Goal: Information Seeking & Learning: Check status

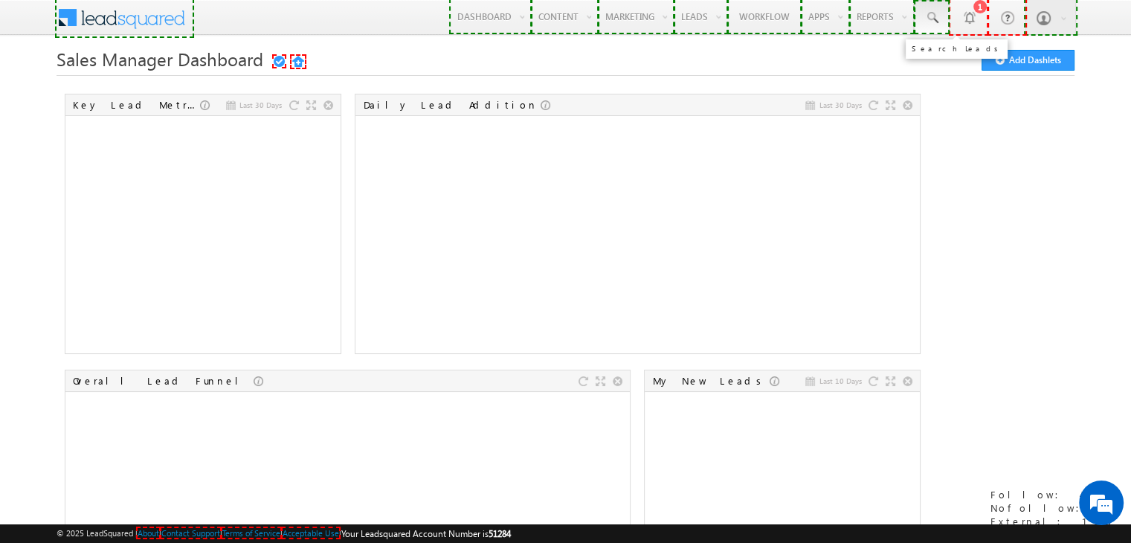
click at [933, 27] on link at bounding box center [932, 17] width 36 height 34
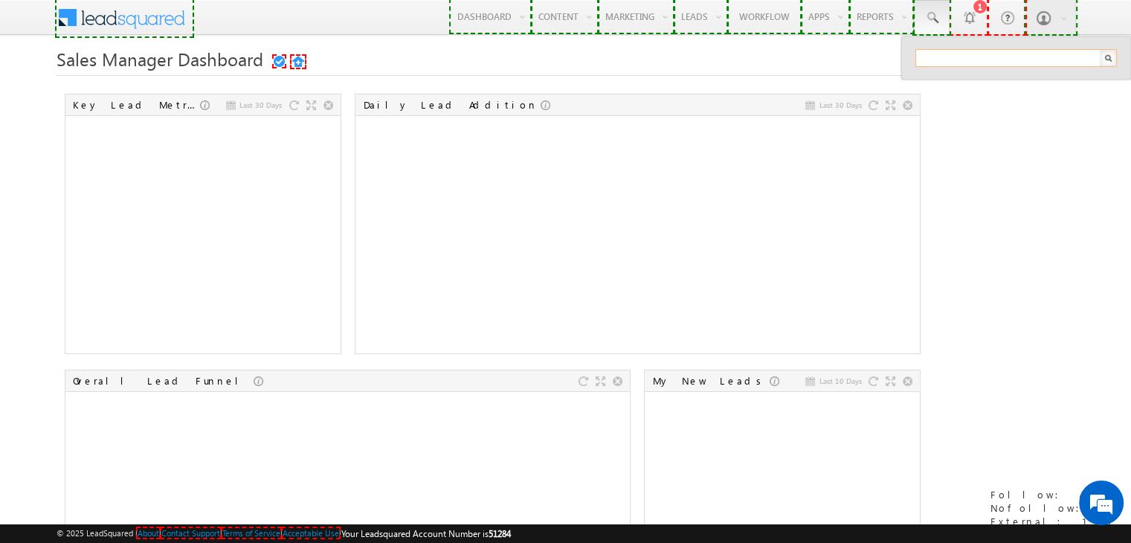
paste input "3004606022"
type input "3004606022"
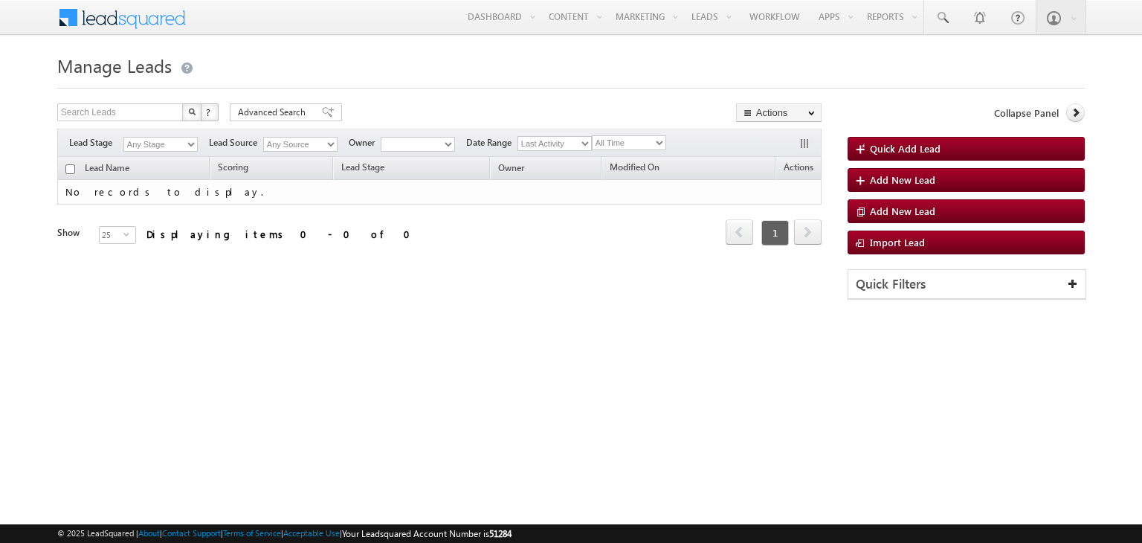
type input "3004606022"
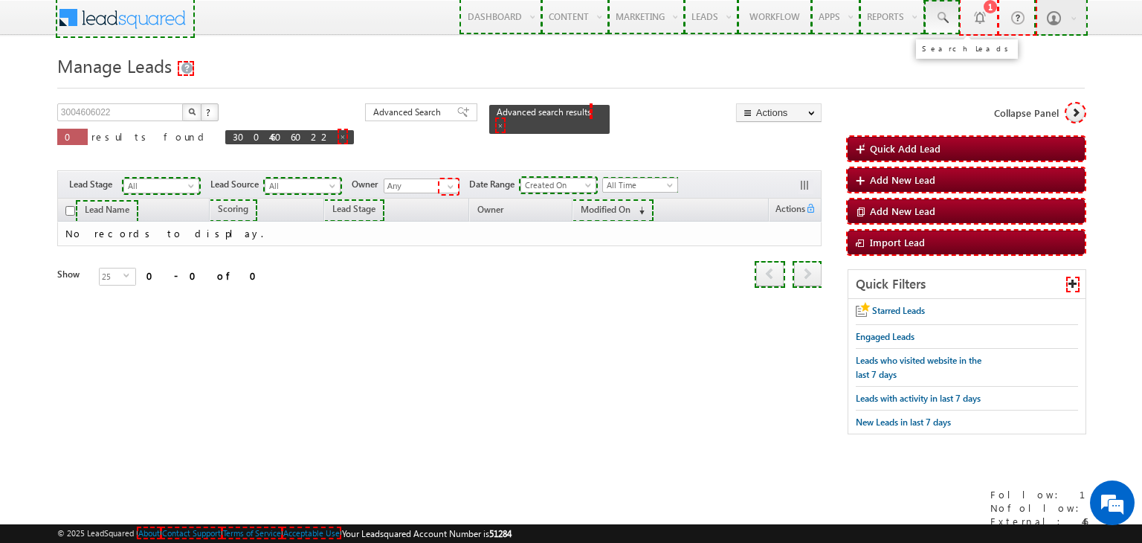
click at [935, 16] on span at bounding box center [942, 17] width 15 height 15
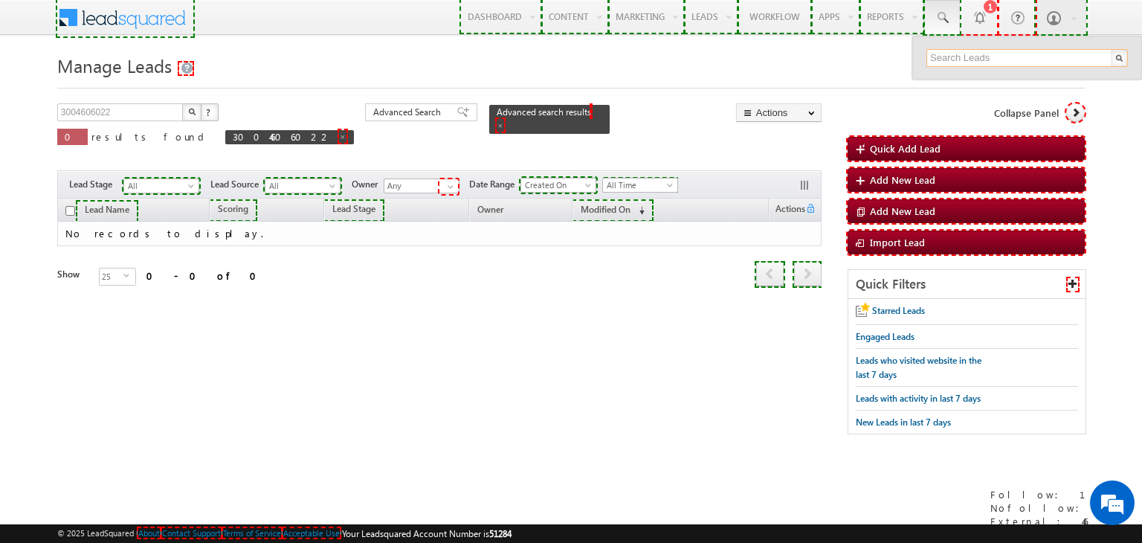
paste input "3004606022"
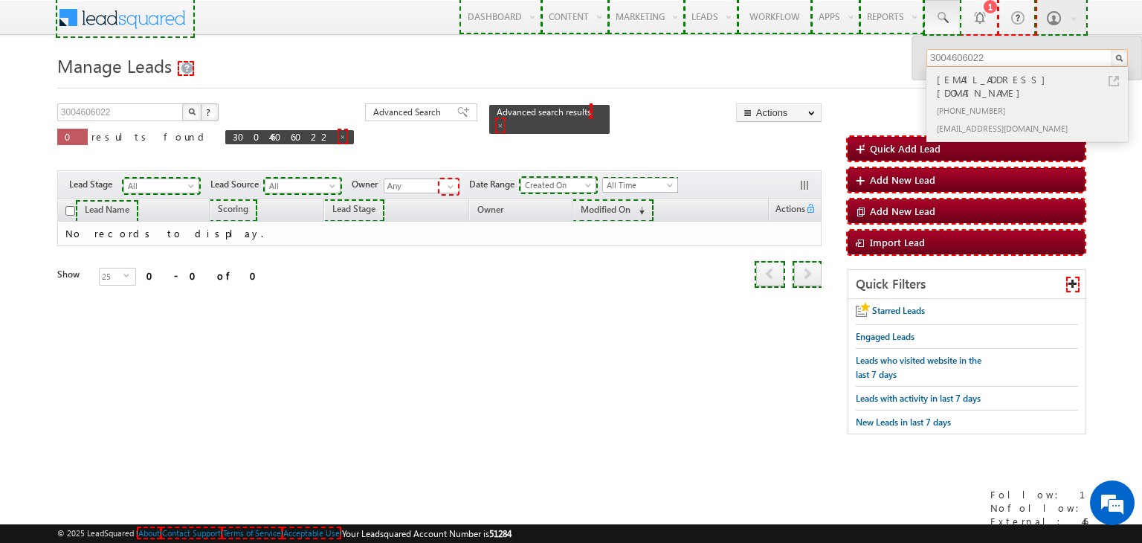
type input "3004606022"
click at [973, 101] on div "[PHONE_NUMBER]" at bounding box center [1033, 110] width 199 height 18
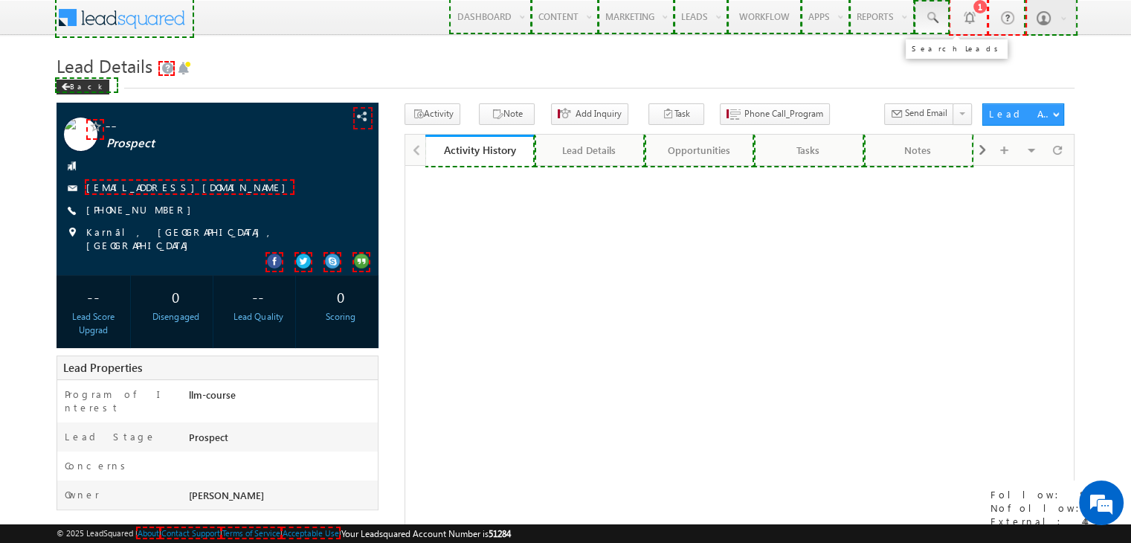
click at [931, 21] on span at bounding box center [931, 17] width 15 height 15
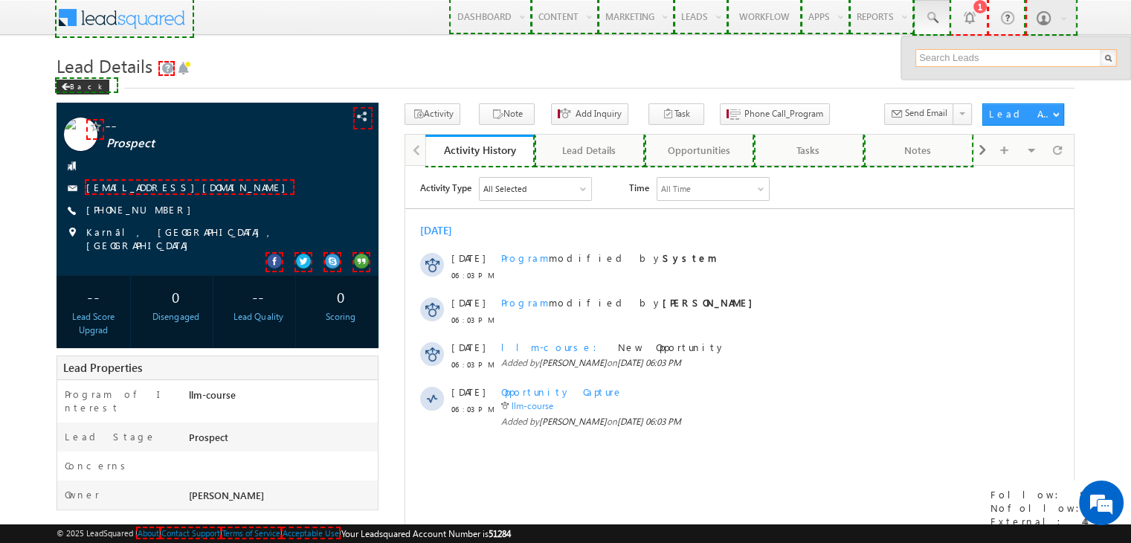
click at [974, 55] on input "text" at bounding box center [1016, 58] width 202 height 18
paste input "3004606022"
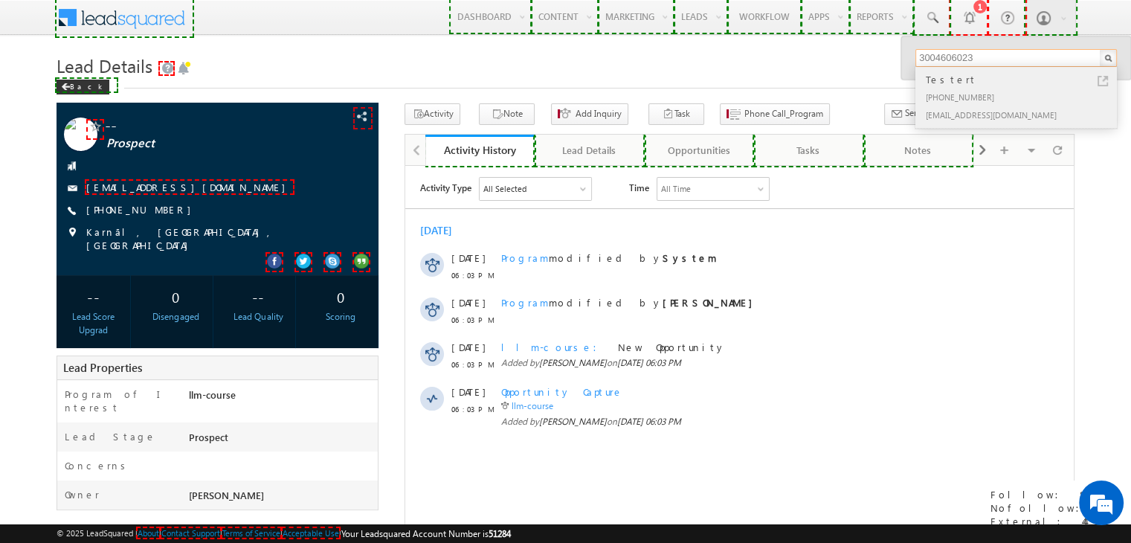
type input "3004606023"
click at [959, 103] on div "+91-3004606023" at bounding box center [1022, 97] width 199 height 18
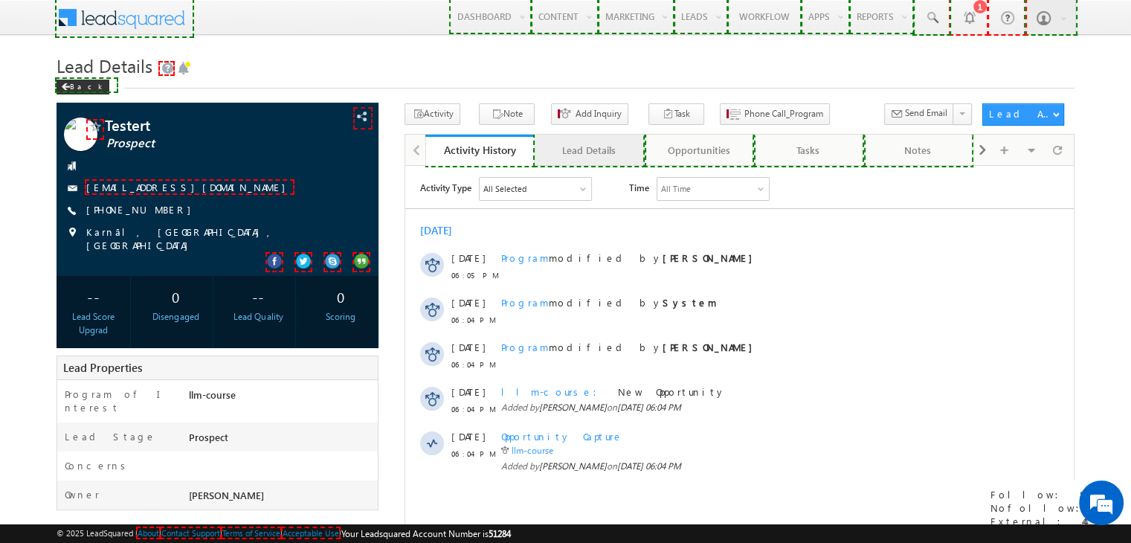
click at [593, 149] on div "Lead Details" at bounding box center [589, 150] width 84 height 18
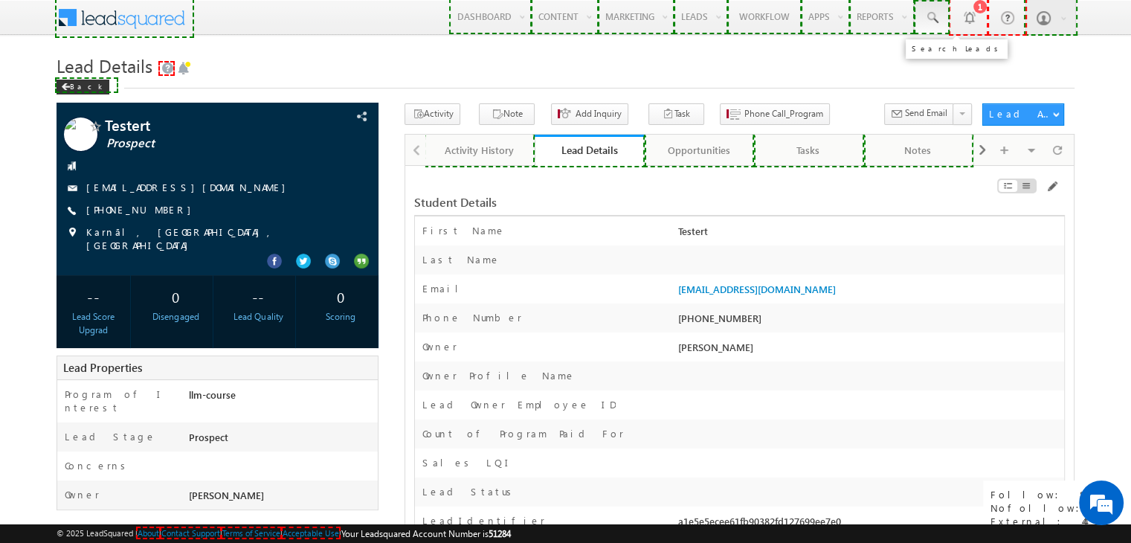
click at [934, 25] on link at bounding box center [932, 17] width 36 height 34
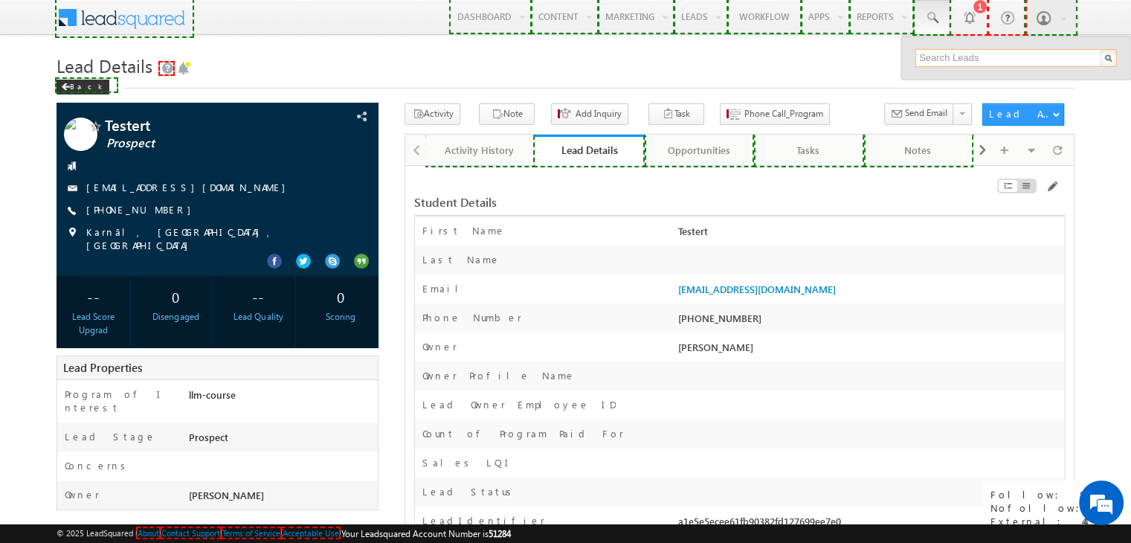
paste input "3004606022"
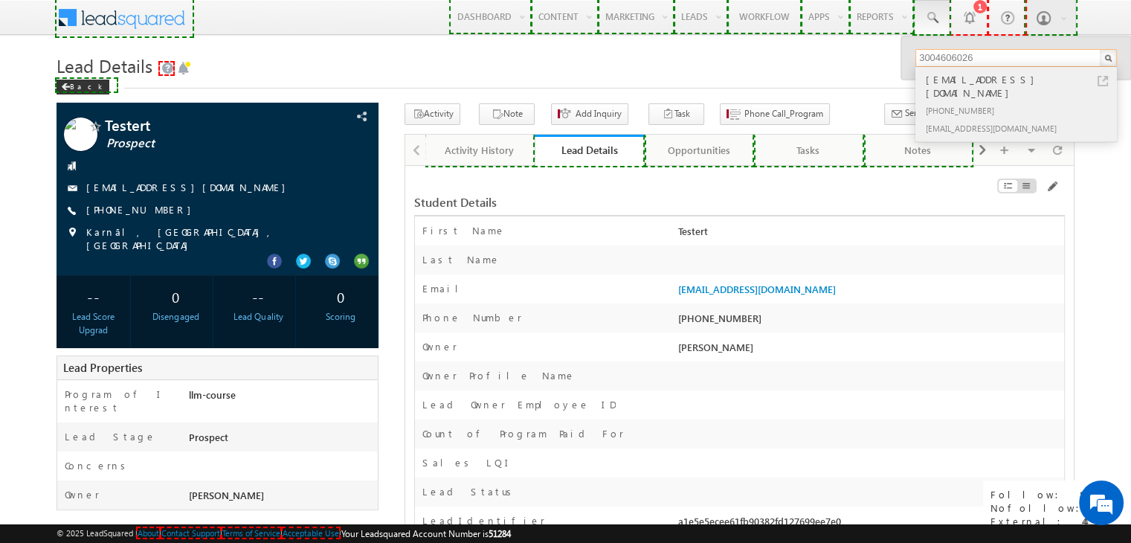
type input "3004606026"
click at [978, 101] on div "+91-3004606026" at bounding box center [1022, 110] width 199 height 18
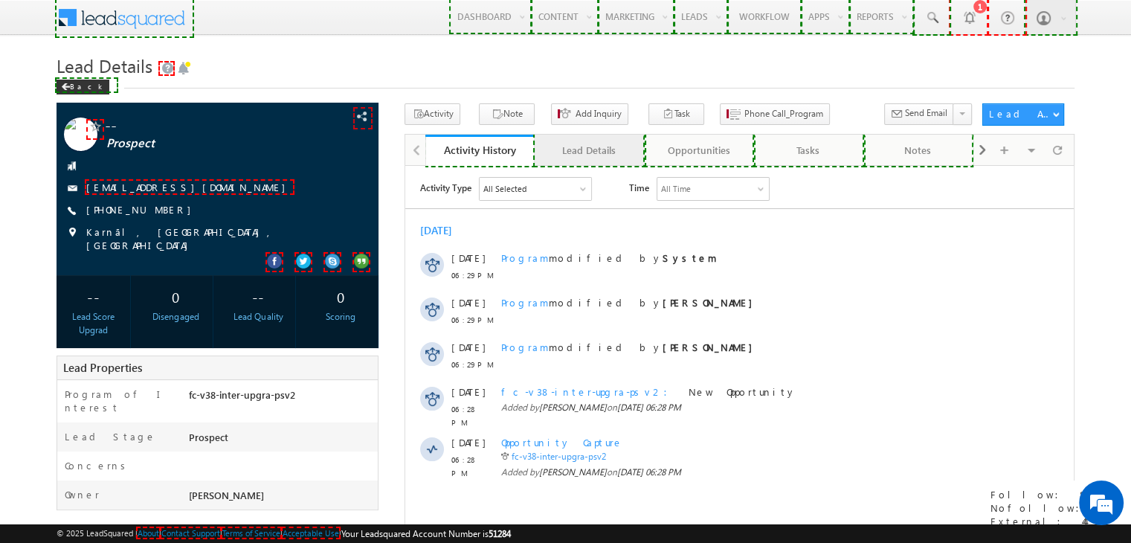
click at [580, 154] on div "Lead Details" at bounding box center [589, 150] width 84 height 18
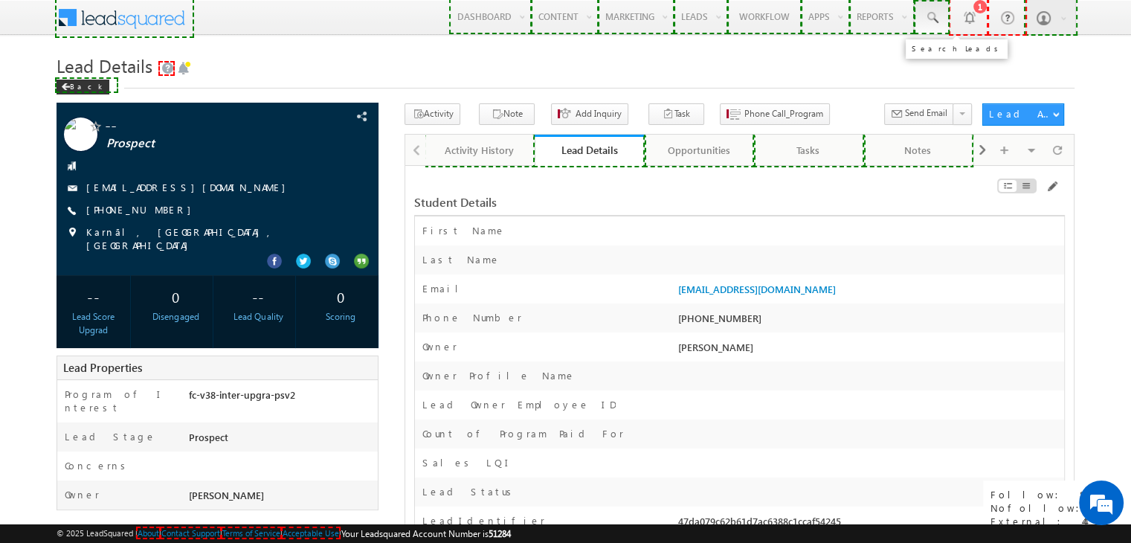
click at [927, 25] on span at bounding box center [931, 17] width 15 height 15
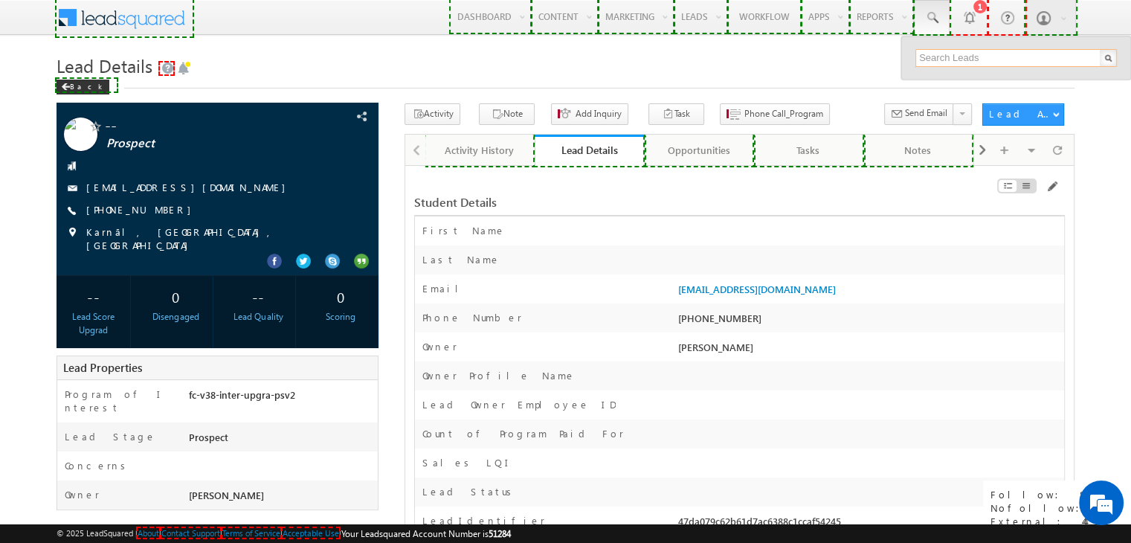
paste input "3004606034"
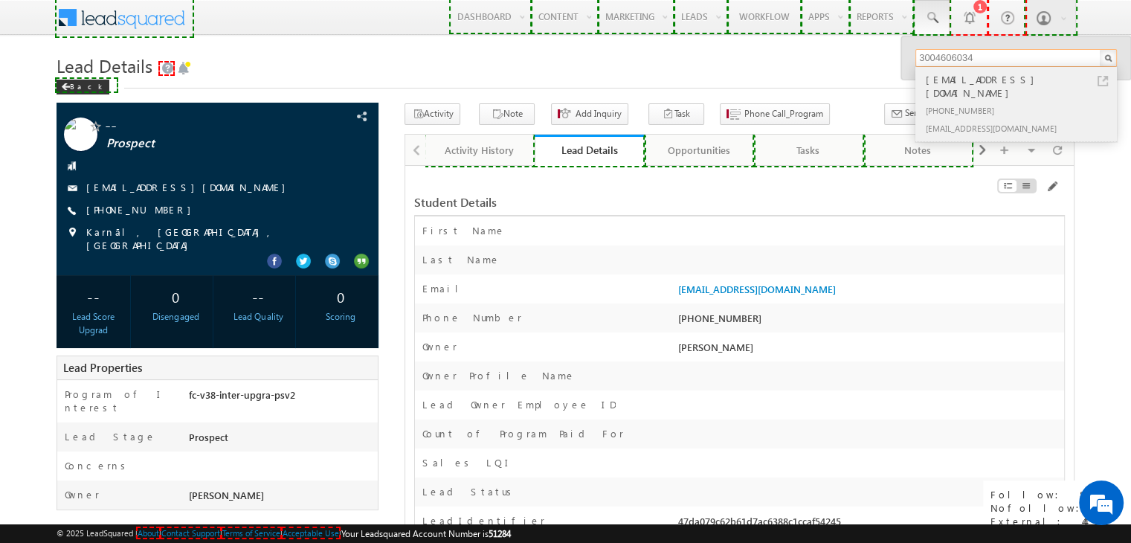
type input "3004606034"
click at [944, 101] on div "[PHONE_NUMBER]" at bounding box center [1022, 110] width 199 height 18
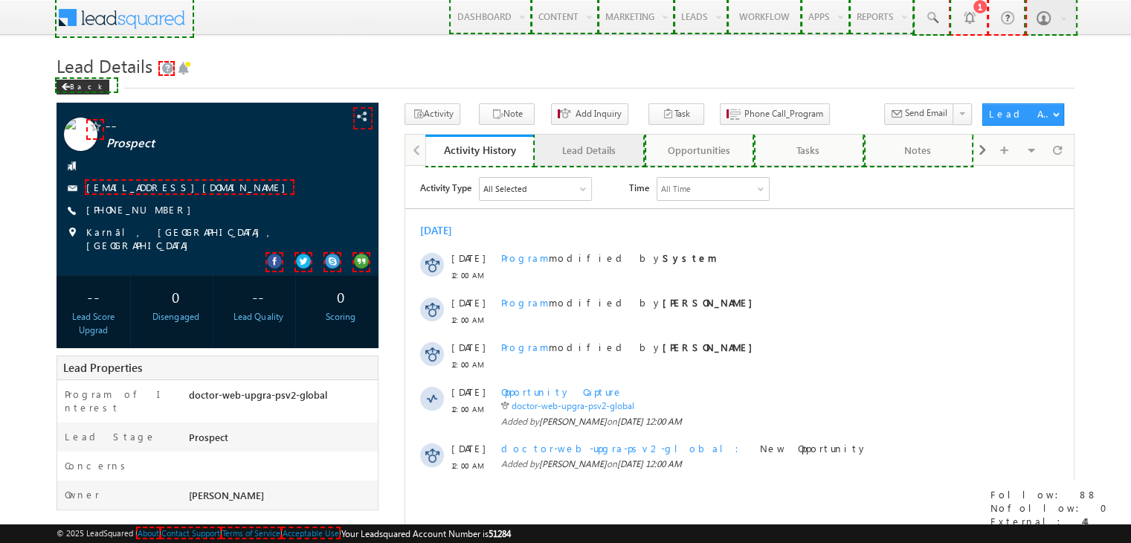
click at [581, 152] on div "Lead Details" at bounding box center [589, 150] width 84 height 18
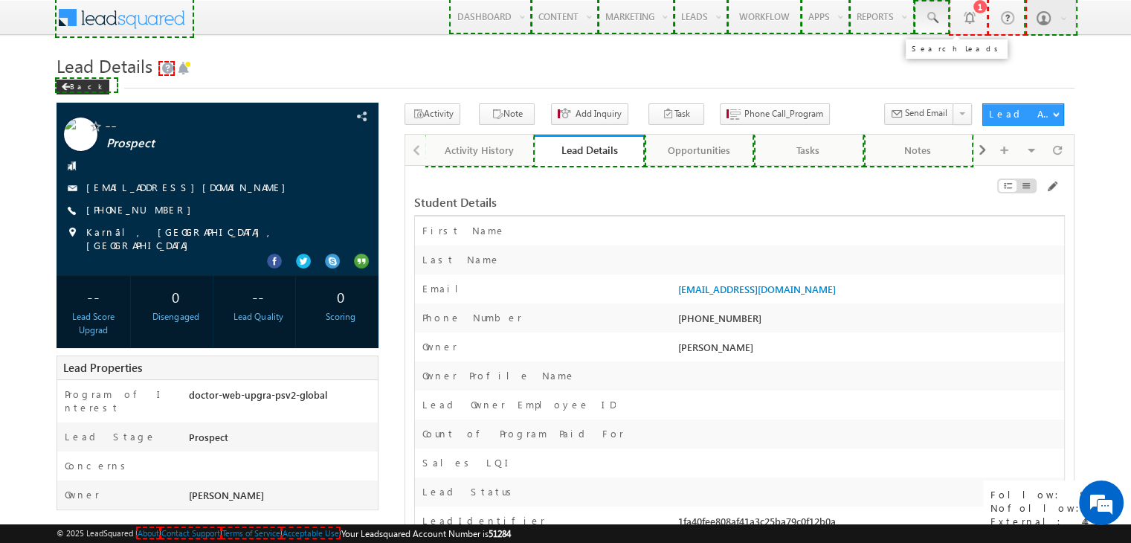
click at [940, 24] on link at bounding box center [932, 17] width 36 height 34
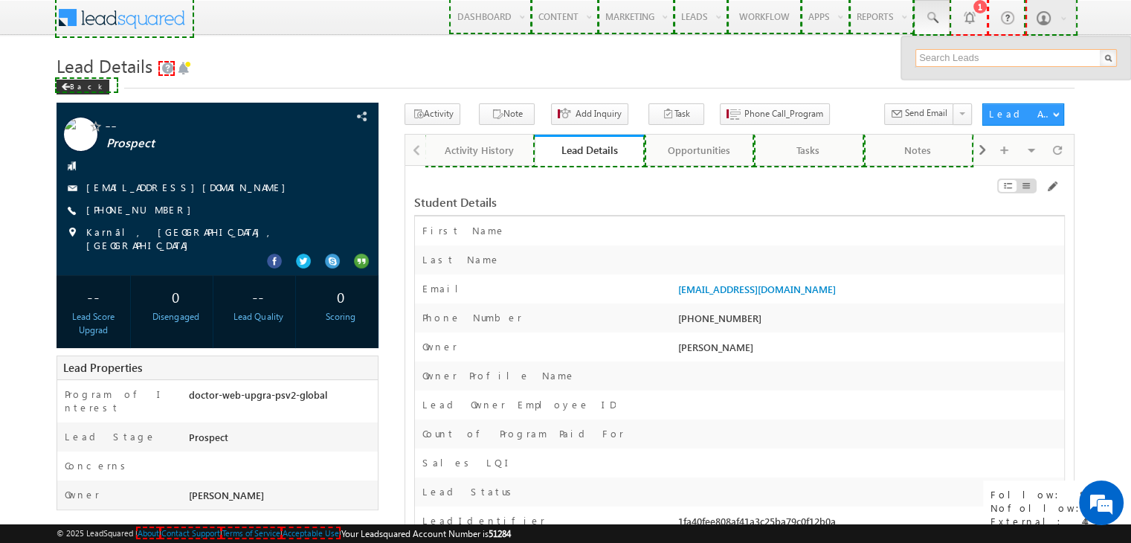
paste input "3004606032"
type input "3004606032"
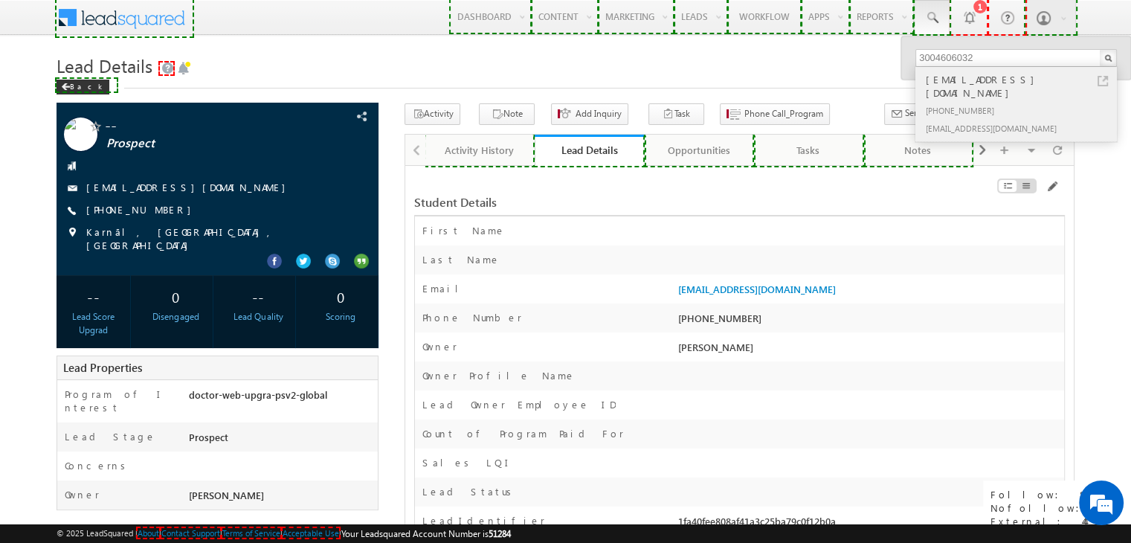
click at [953, 78] on div "[EMAIL_ADDRESS][DOMAIN_NAME]" at bounding box center [1022, 86] width 199 height 30
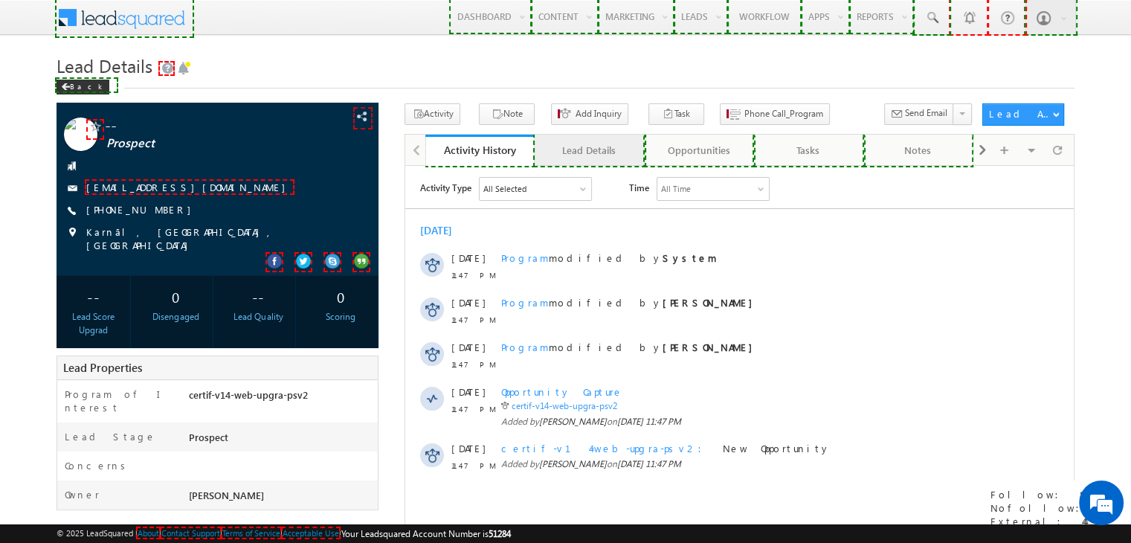
click at [584, 156] on div "Lead Details" at bounding box center [589, 150] width 84 height 18
